Goal: Register for event/course

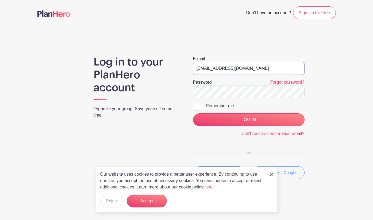
type input "[EMAIL_ADDRESS][DOMAIN_NAME]"
click at [225, 120] on input "LOG IN" at bounding box center [249, 119] width 112 height 13
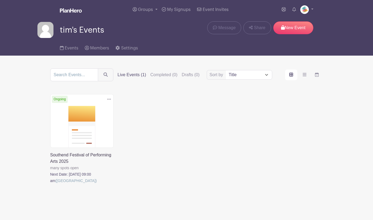
click at [50, 184] on link at bounding box center [50, 184] width 0 height 0
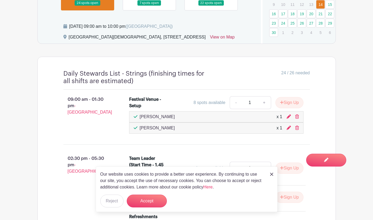
scroll to position [371, 0]
click at [144, 206] on button "Accept" at bounding box center [147, 201] width 40 height 13
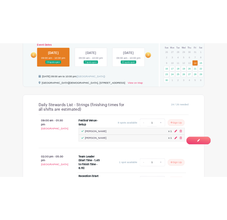
scroll to position [340, 0]
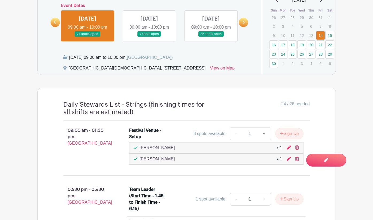
click at [149, 37] on link at bounding box center [149, 37] width 0 height 0
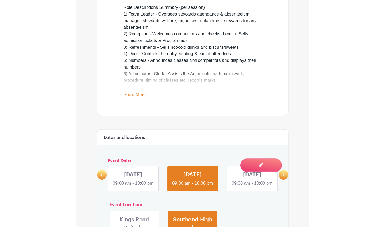
scroll to position [198, 0]
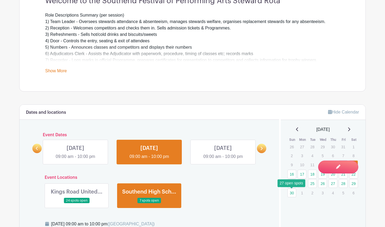
click at [290, 192] on link "30" at bounding box center [292, 192] width 9 height 9
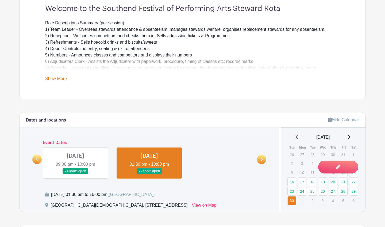
scroll to position [189, 0]
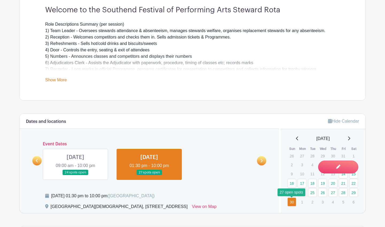
click at [293, 202] on link "30" at bounding box center [292, 201] width 9 height 9
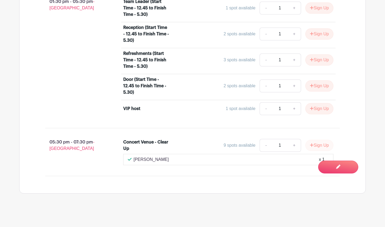
scroll to position [502, 0]
click at [318, 146] on button "Sign Up" at bounding box center [319, 145] width 28 height 11
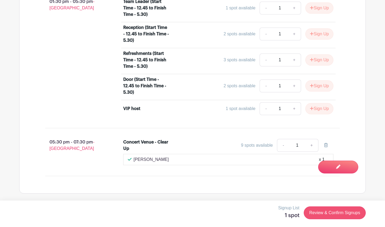
click at [355, 212] on link "Review & Confirm Signups" at bounding box center [335, 212] width 62 height 13
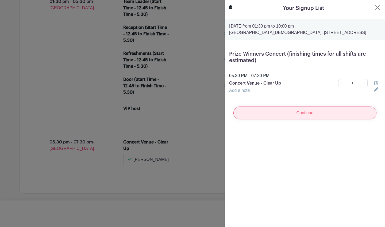
click at [305, 117] on input "Continue" at bounding box center [305, 112] width 143 height 13
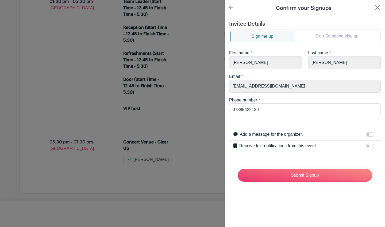
click at [369, 135] on input "Add a message for the organizer." at bounding box center [370, 134] width 9 height 4
checkbox input "true"
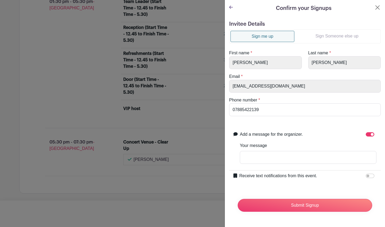
click at [370, 176] on input "Receive text notifications from this event." at bounding box center [370, 176] width 9 height 4
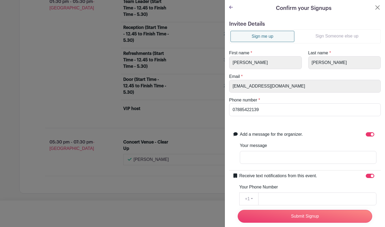
click at [368, 175] on input "Receive text notifications from this event." at bounding box center [370, 176] width 9 height 4
checkbox input "false"
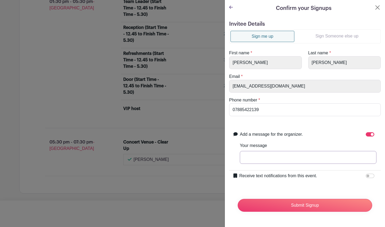
click at [297, 158] on input "Your message" at bounding box center [308, 157] width 137 height 13
type input "test message"
drag, startPoint x: 297, startPoint y: 158, endPoint x: 310, endPoint y: 35, distance: 124.3
click at [310, 35] on link "Sign Someone else up" at bounding box center [337, 36] width 85 height 11
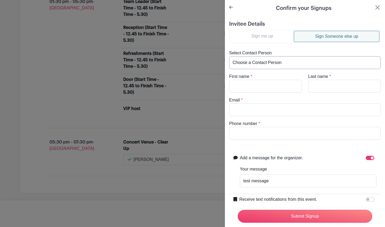
select select "[EMAIL_ADDRESS][DOMAIN_NAME]"
type input "[PERSON_NAME]"
type input "[EMAIL_ADDRESS][DOMAIN_NAME]"
type input "07885422139"
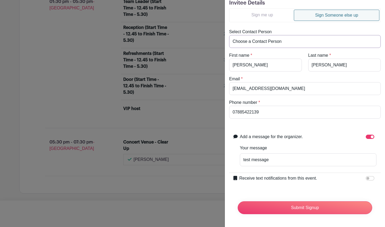
scroll to position [21, 0]
click at [310, 205] on input "Submit Signup" at bounding box center [305, 207] width 135 height 13
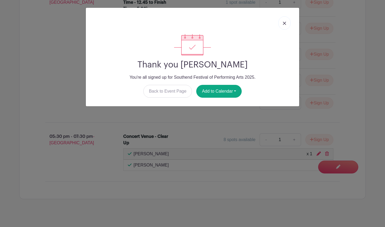
click at [286, 26] on link at bounding box center [284, 22] width 12 height 13
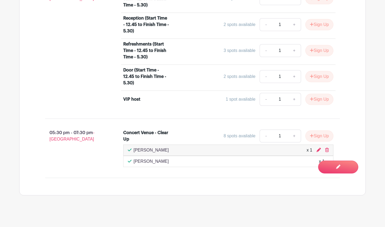
scroll to position [510, 0]
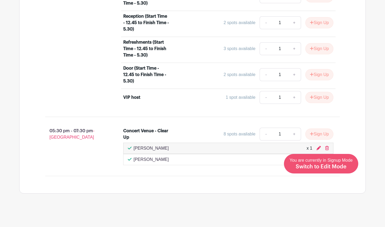
click at [343, 165] on span "Switch to Edit Mode" at bounding box center [321, 166] width 51 height 5
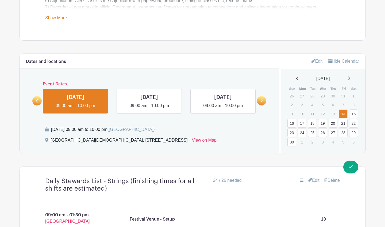
scroll to position [263, 0]
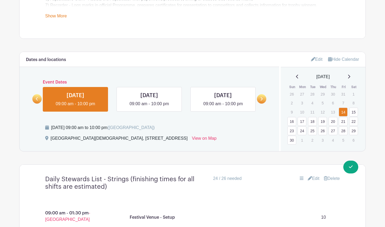
click at [294, 140] on link "30" at bounding box center [292, 140] width 9 height 9
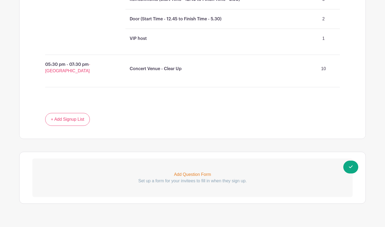
scroll to position [550, 0]
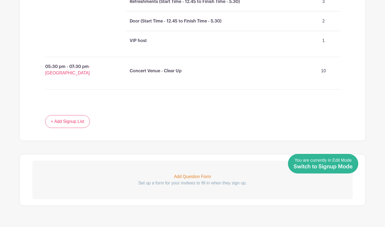
click at [342, 164] on div "You are currently in Edit Mode Switch to Signup Mode" at bounding box center [323, 163] width 59 height 13
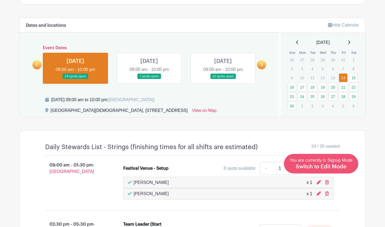
scroll to position [281, 0]
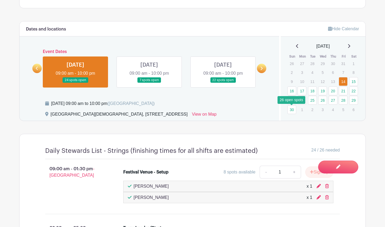
click at [290, 109] on link "30" at bounding box center [292, 109] width 9 height 9
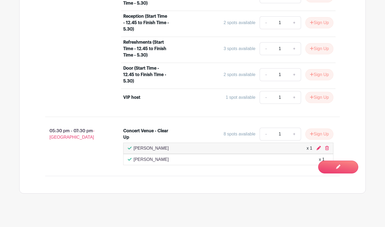
scroll to position [528, 0]
click at [328, 146] on icon at bounding box center [327, 148] width 4 height 4
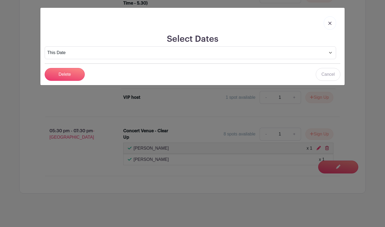
scroll to position [513, 0]
click at [76, 71] on input "Delete" at bounding box center [65, 74] width 40 height 13
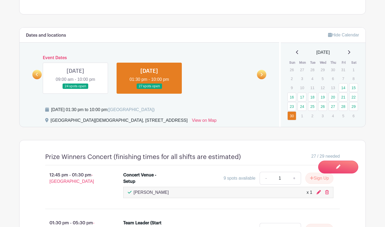
scroll to position [308, 0]
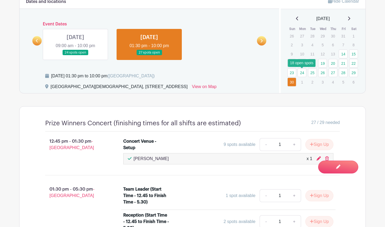
click at [303, 75] on link "24" at bounding box center [302, 72] width 9 height 9
click at [292, 83] on link "30" at bounding box center [292, 82] width 9 height 9
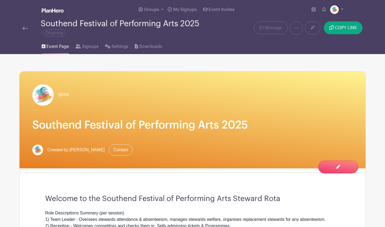
scroll to position [0, 0]
click at [342, 9] on link at bounding box center [336, 9] width 13 height 9
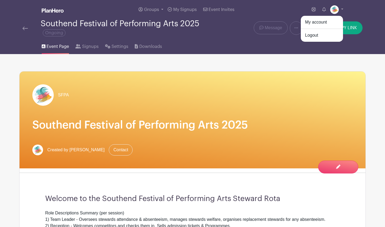
click at [321, 35] on link "Logout" at bounding box center [322, 35] width 42 height 9
